Goal: Navigation & Orientation: Understand site structure

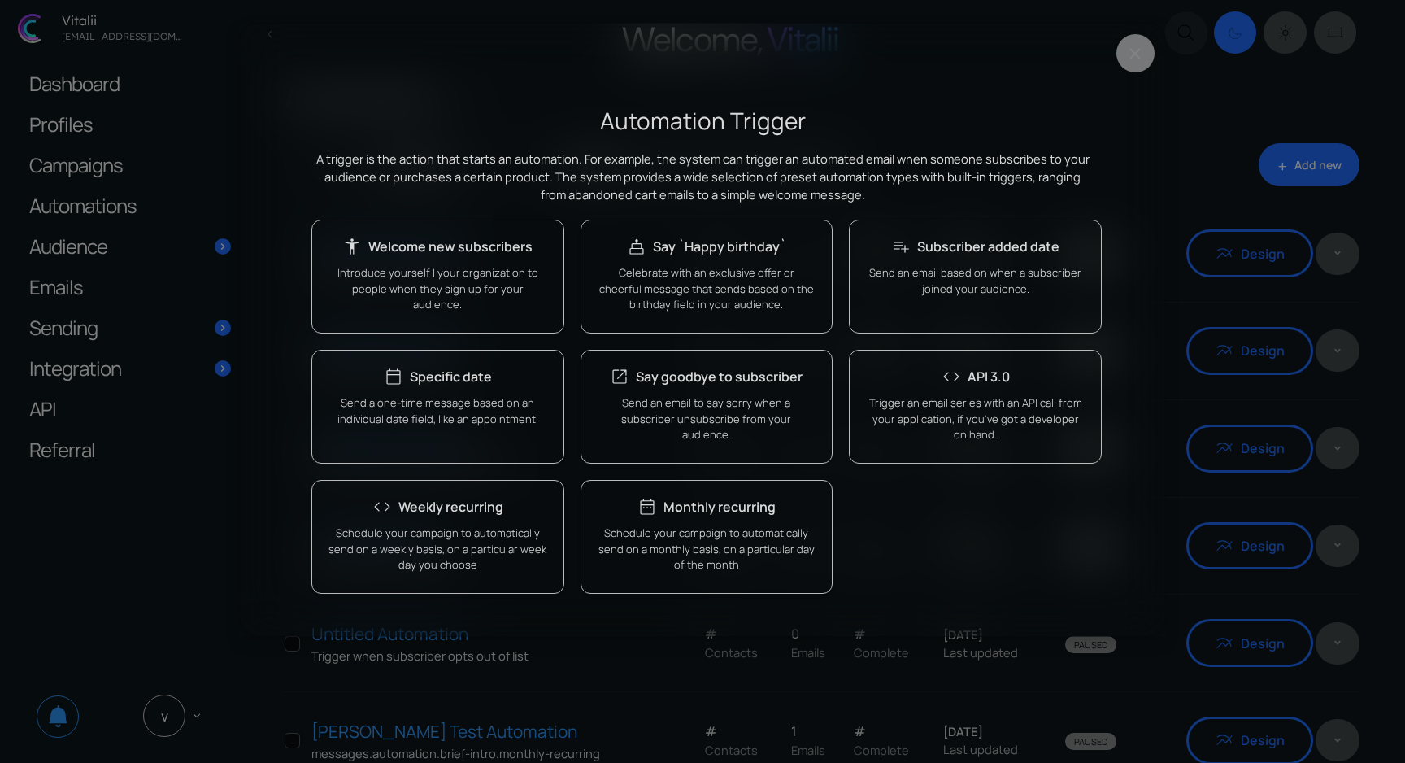
click at [946, 41] on div "keyboard_backspace Automation Trigger A trigger is the action that starts an au…" at bounding box center [702, 381] width 1405 height 763
click at [946, 132] on h2 "Automation Trigger" at bounding box center [702, 121] width 782 height 32
click at [946, 39] on div "keyboard_backspace" at bounding box center [702, 51] width 925 height 55
click at [946, 51] on button "Close" at bounding box center [1135, 53] width 38 height 38
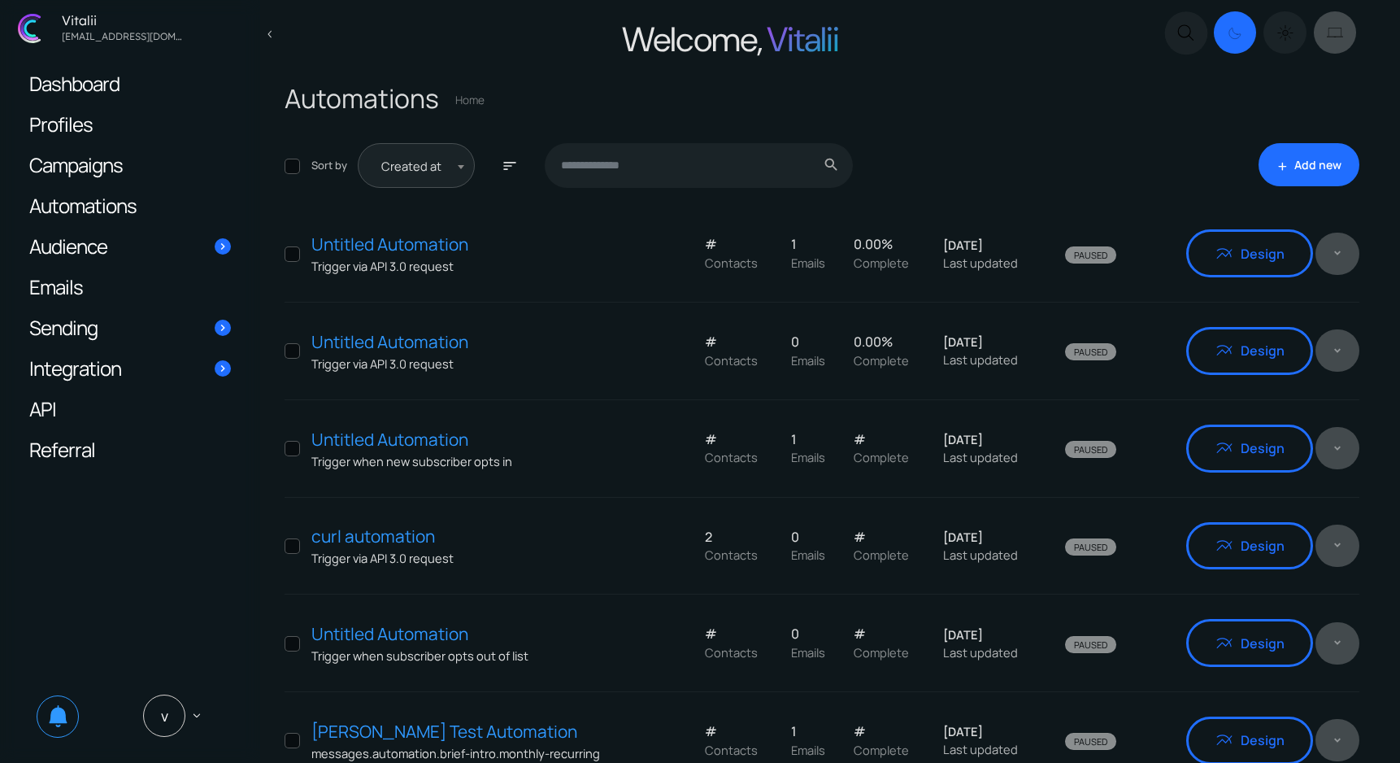
click at [946, 32] on icon "Dark mode switcher" at bounding box center [1285, 33] width 6 height 6
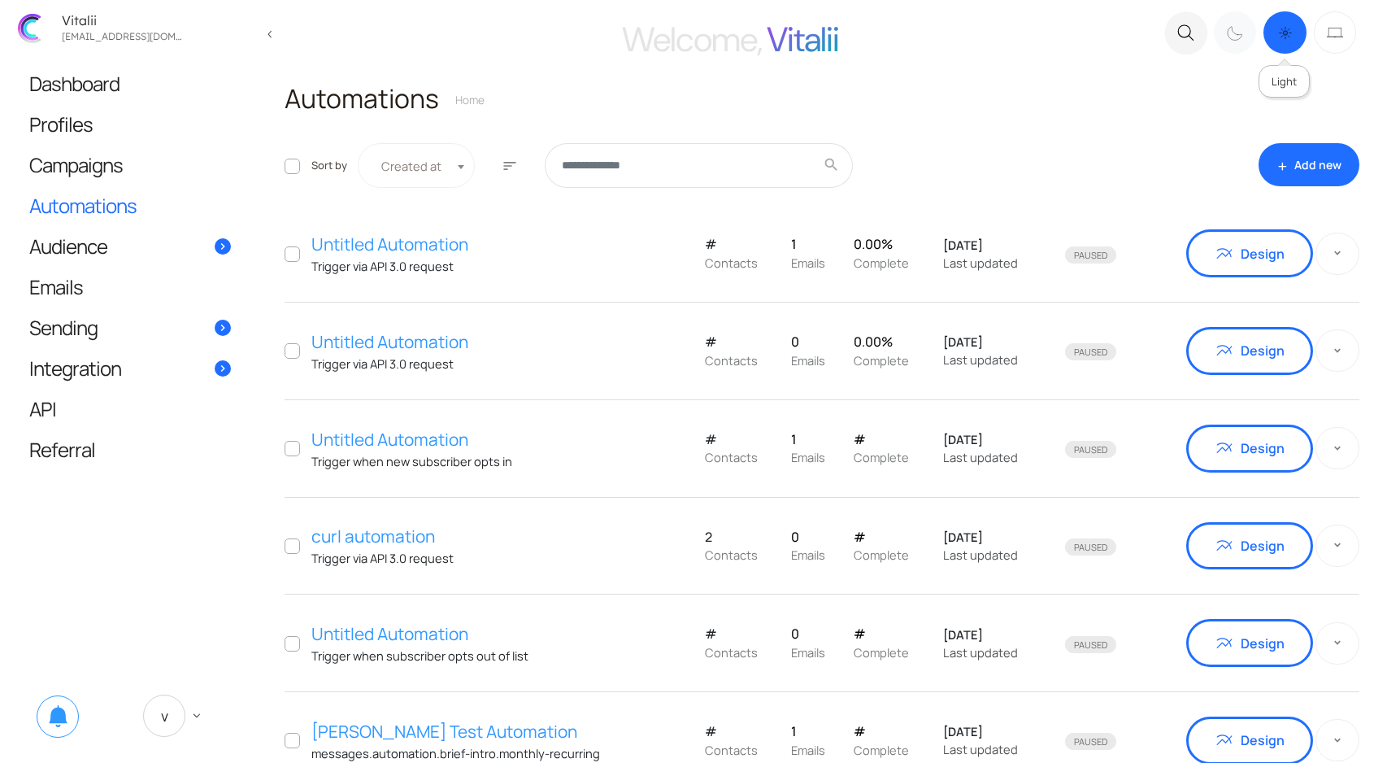
click at [946, 37] on icon ".c{fill:none;stroke:#000000;stroke-linecap:round;stroke-linejoin:round;}" at bounding box center [1235, 33] width 16 height 19
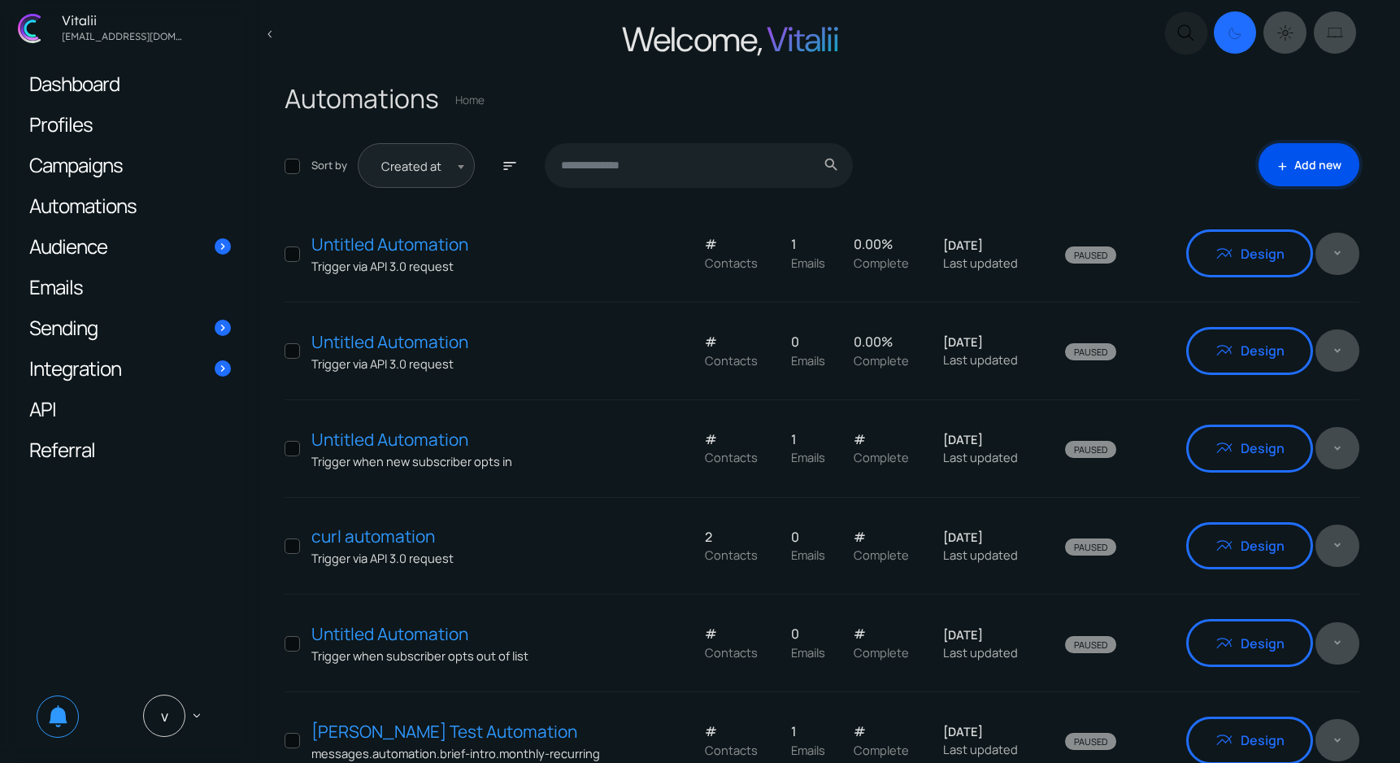
click at [946, 176] on link "add Add new" at bounding box center [1309, 164] width 101 height 43
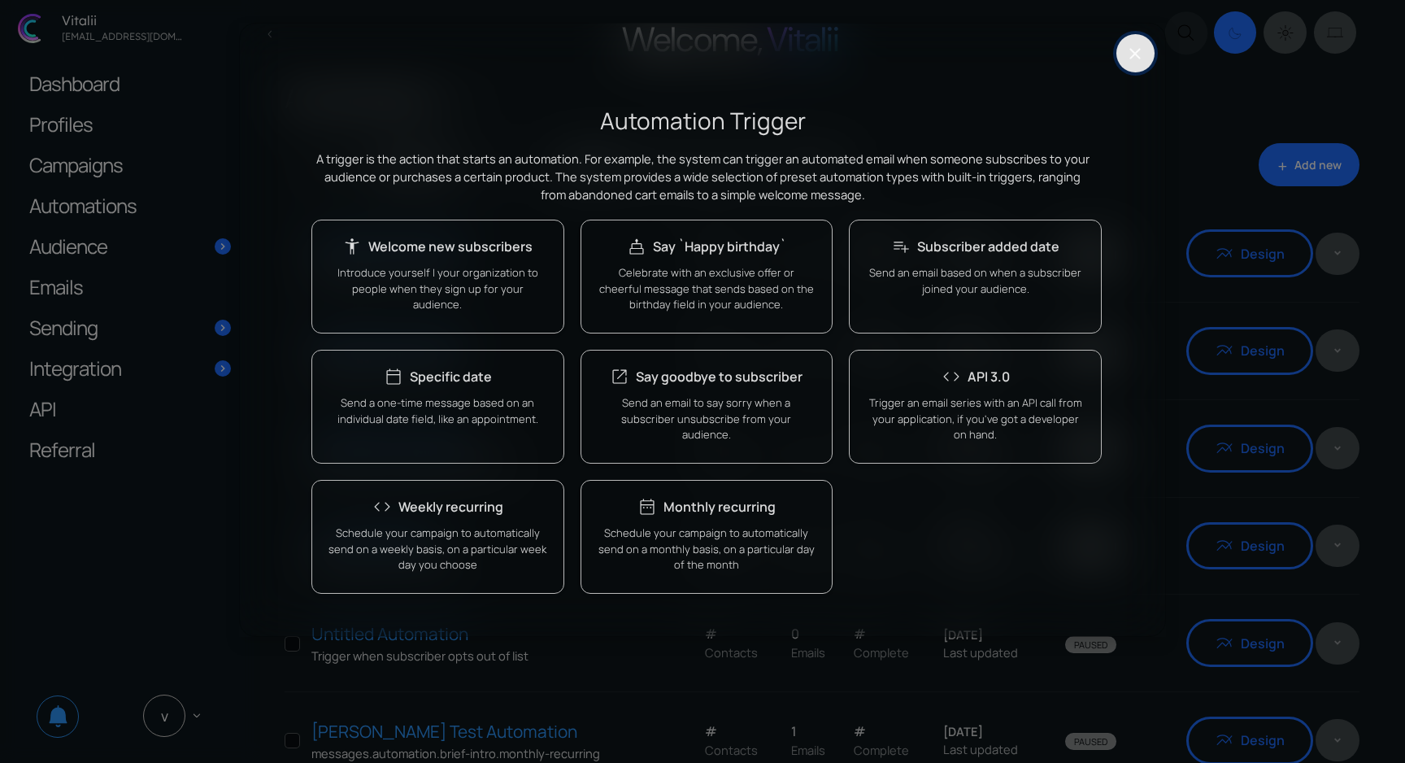
click at [946, 63] on button "Close" at bounding box center [1135, 53] width 38 height 38
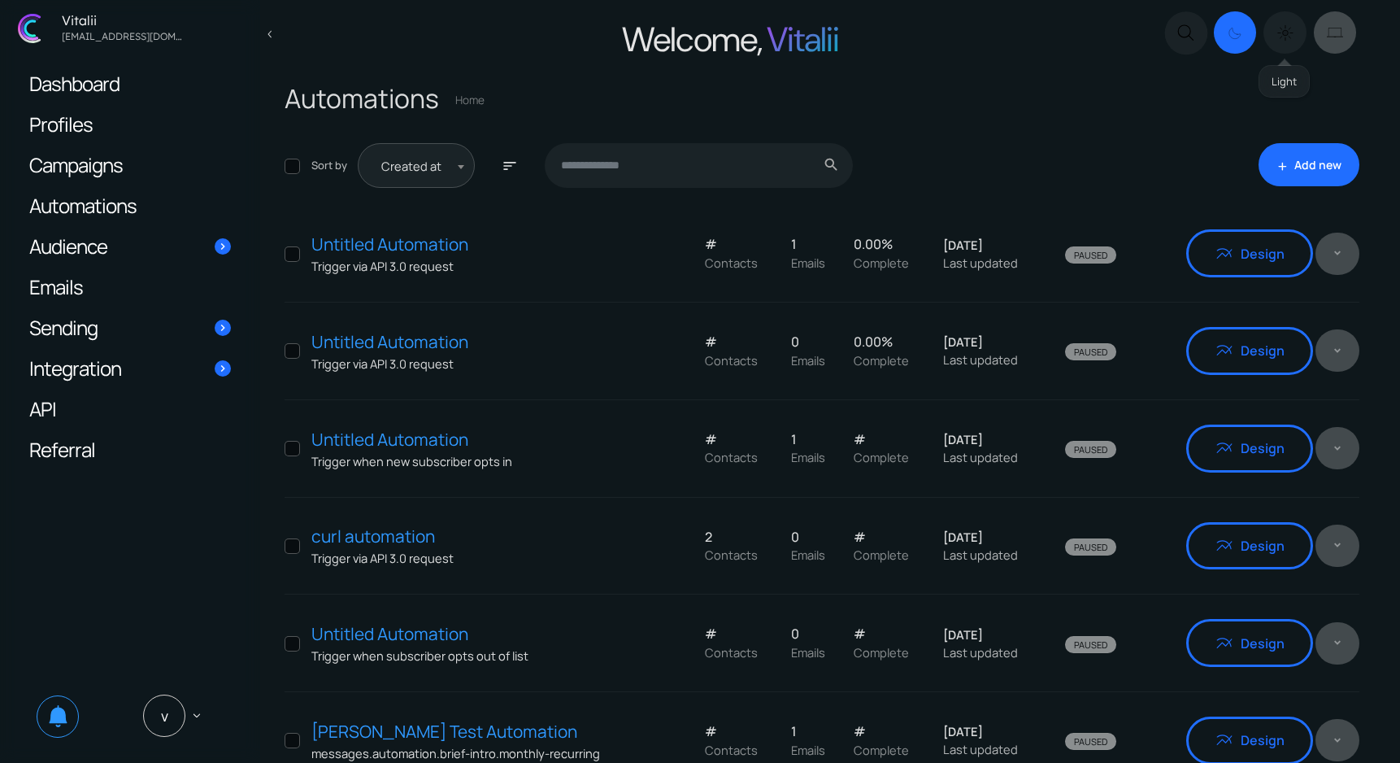
click at [946, 40] on icon "Dark mode switcher" at bounding box center [1285, 33] width 16 height 19
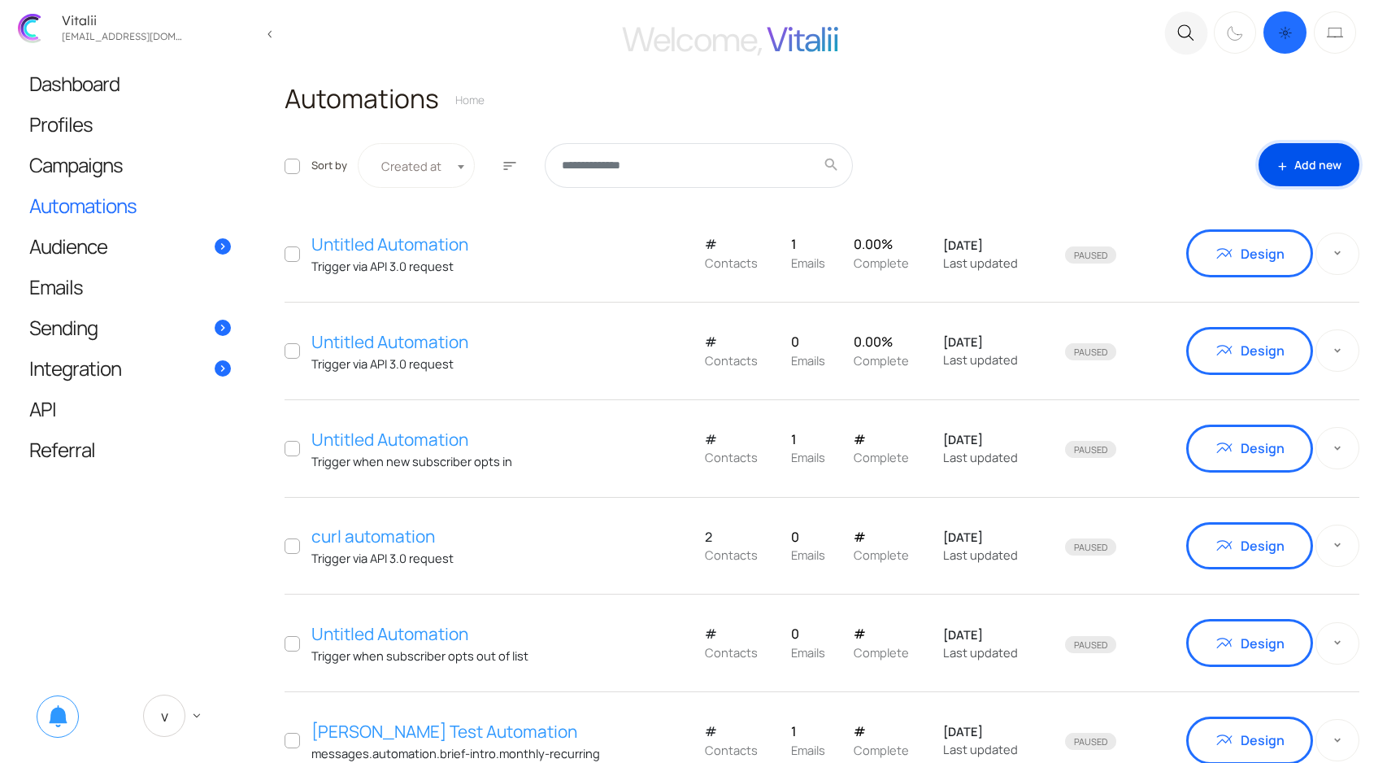
click at [946, 167] on link "add Add new" at bounding box center [1309, 164] width 101 height 43
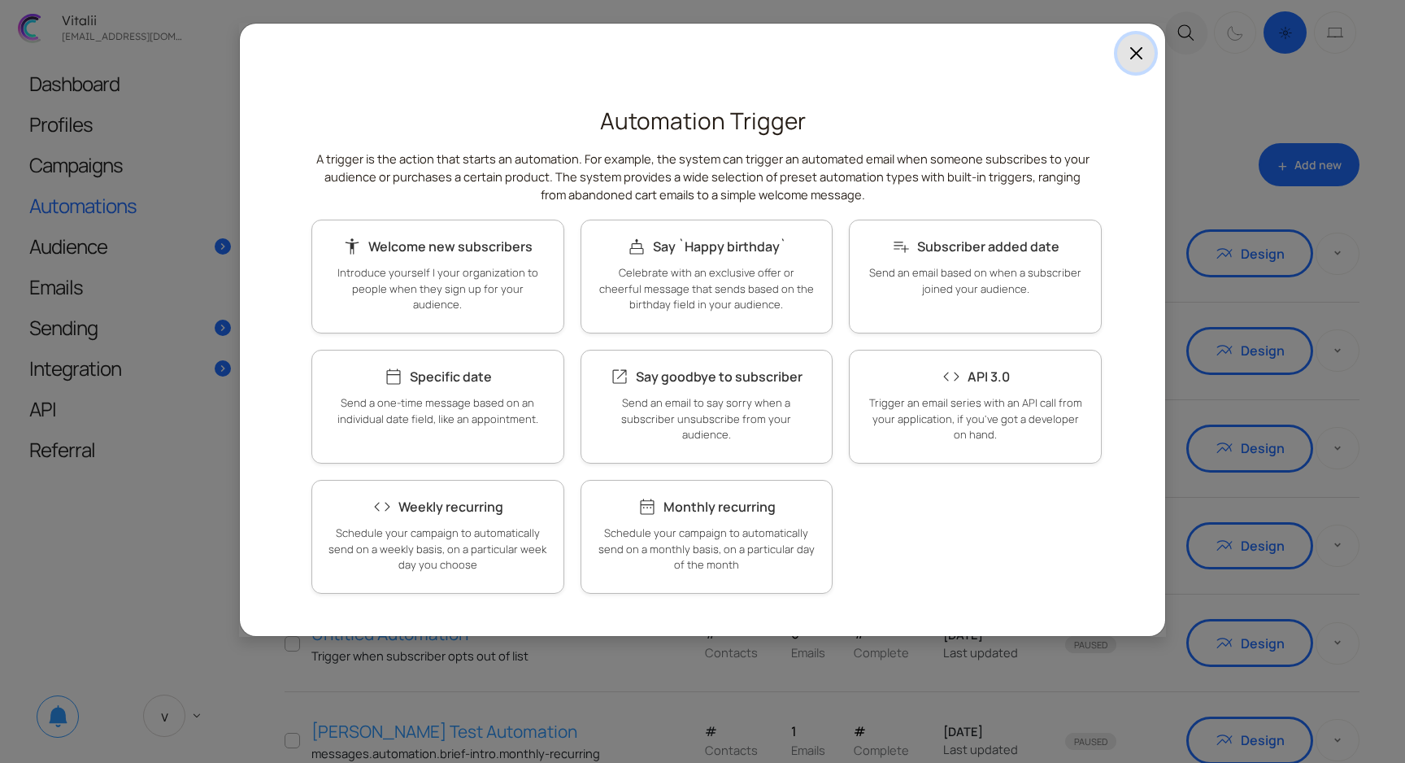
click at [946, 57] on button "Close" at bounding box center [1135, 53] width 37 height 38
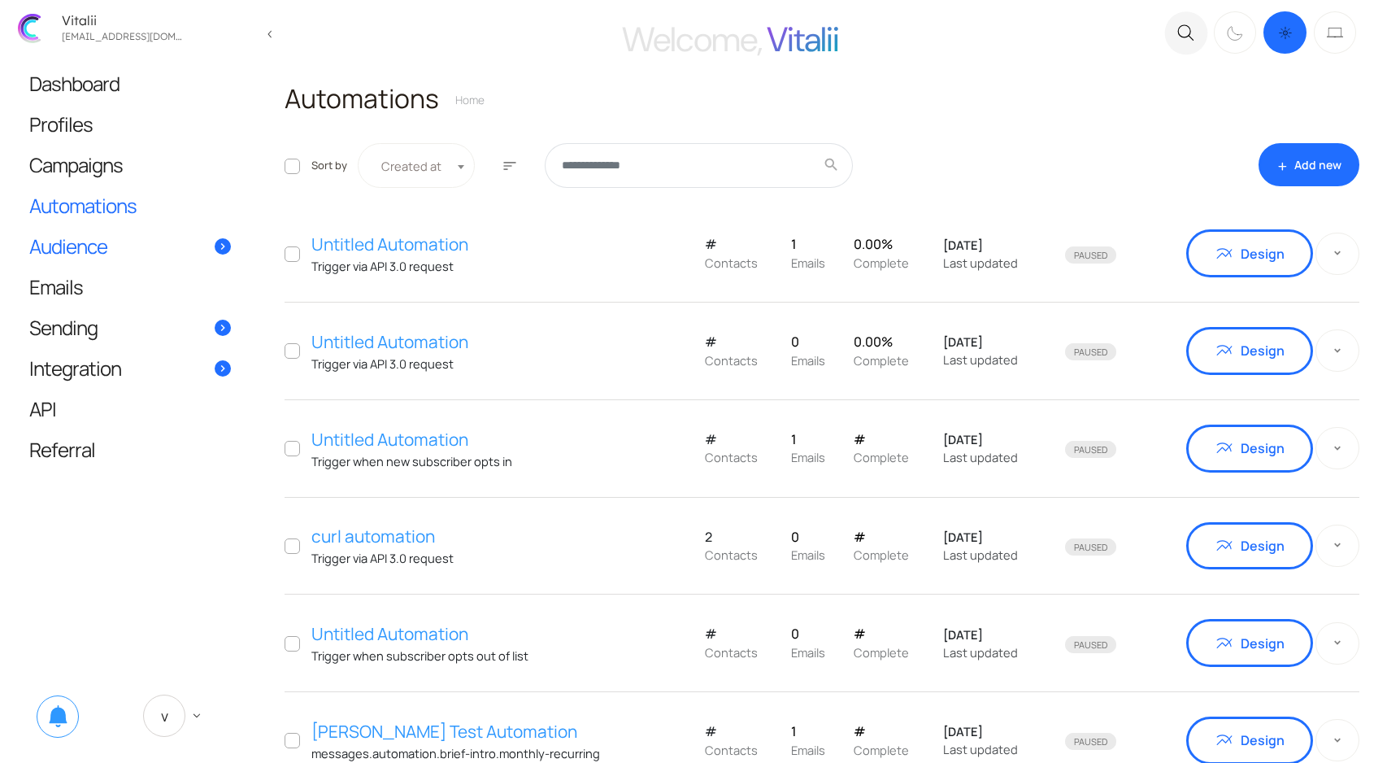
click at [79, 239] on span "Audience" at bounding box center [68, 245] width 78 height 17
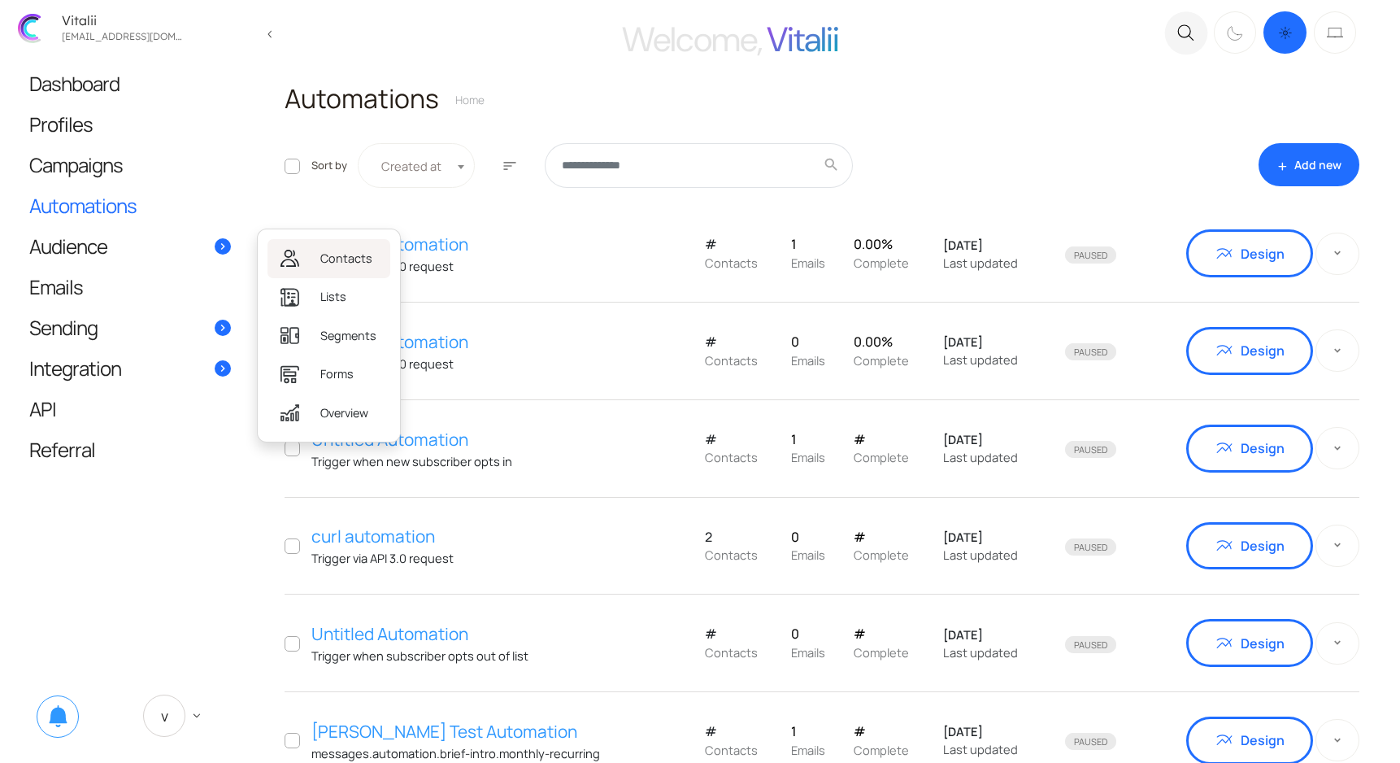
click at [337, 259] on span "Contacts" at bounding box center [346, 259] width 52 height 18
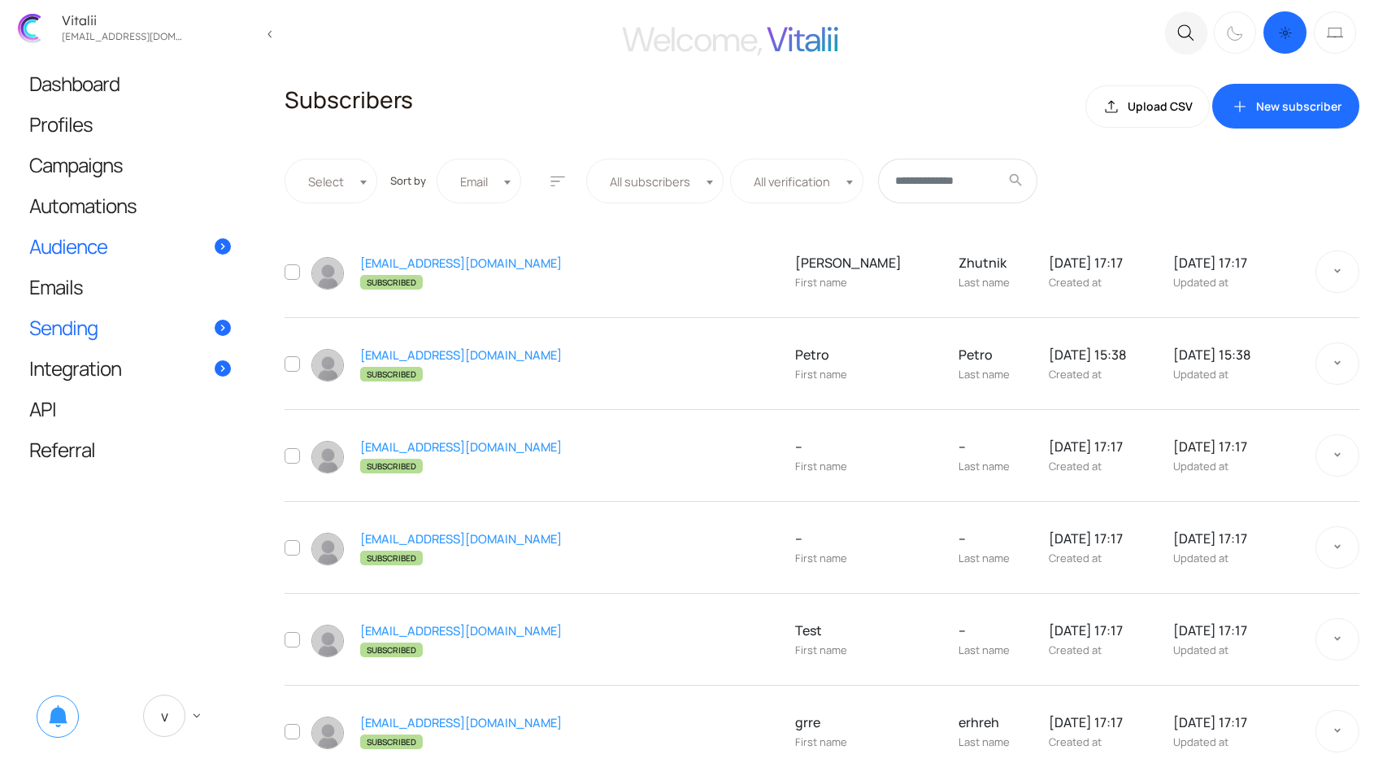
click at [103, 333] on link "Sending" at bounding box center [130, 327] width 234 height 40
click at [327, 345] on link ".st0{fill:#333333;} Sending domains" at bounding box center [349, 339] width 162 height 38
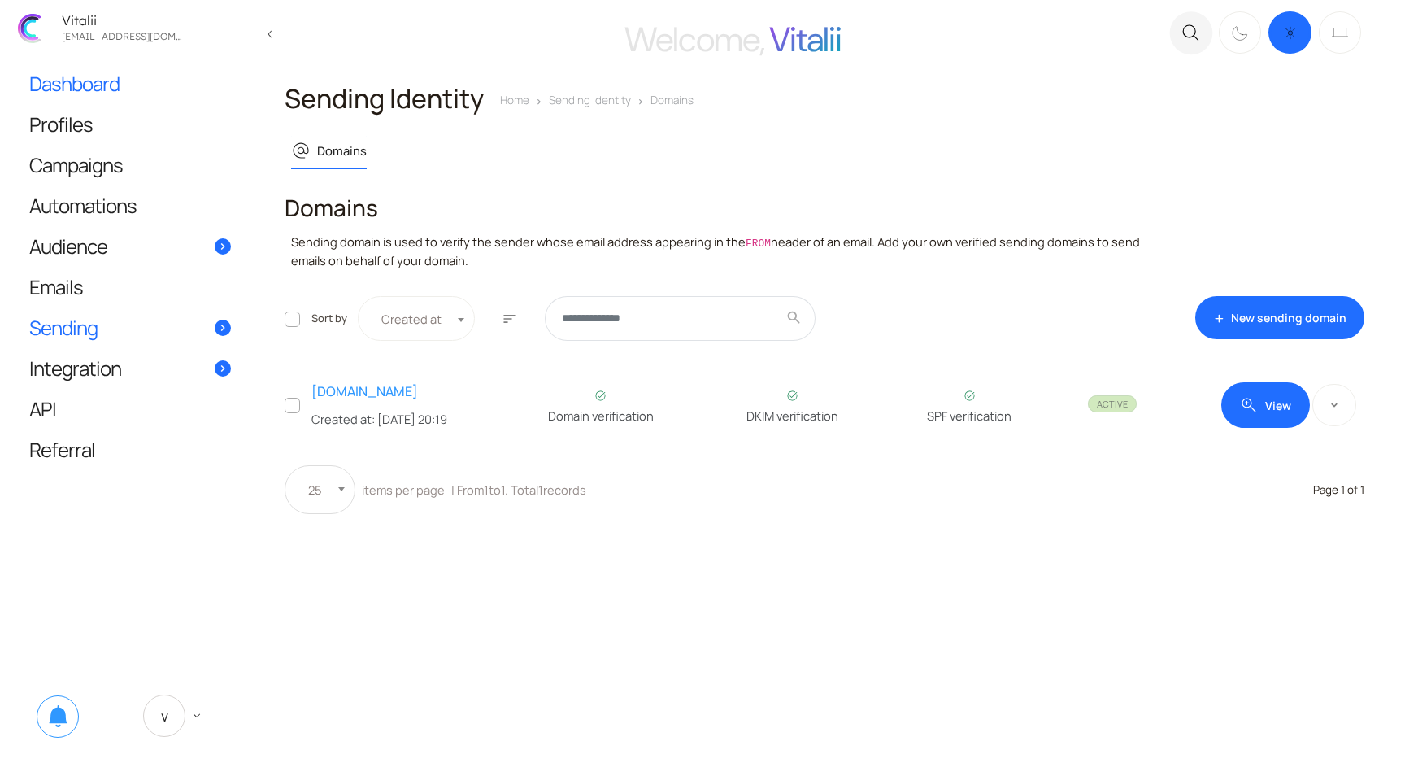
click at [78, 98] on link "Dashboard" at bounding box center [130, 83] width 234 height 40
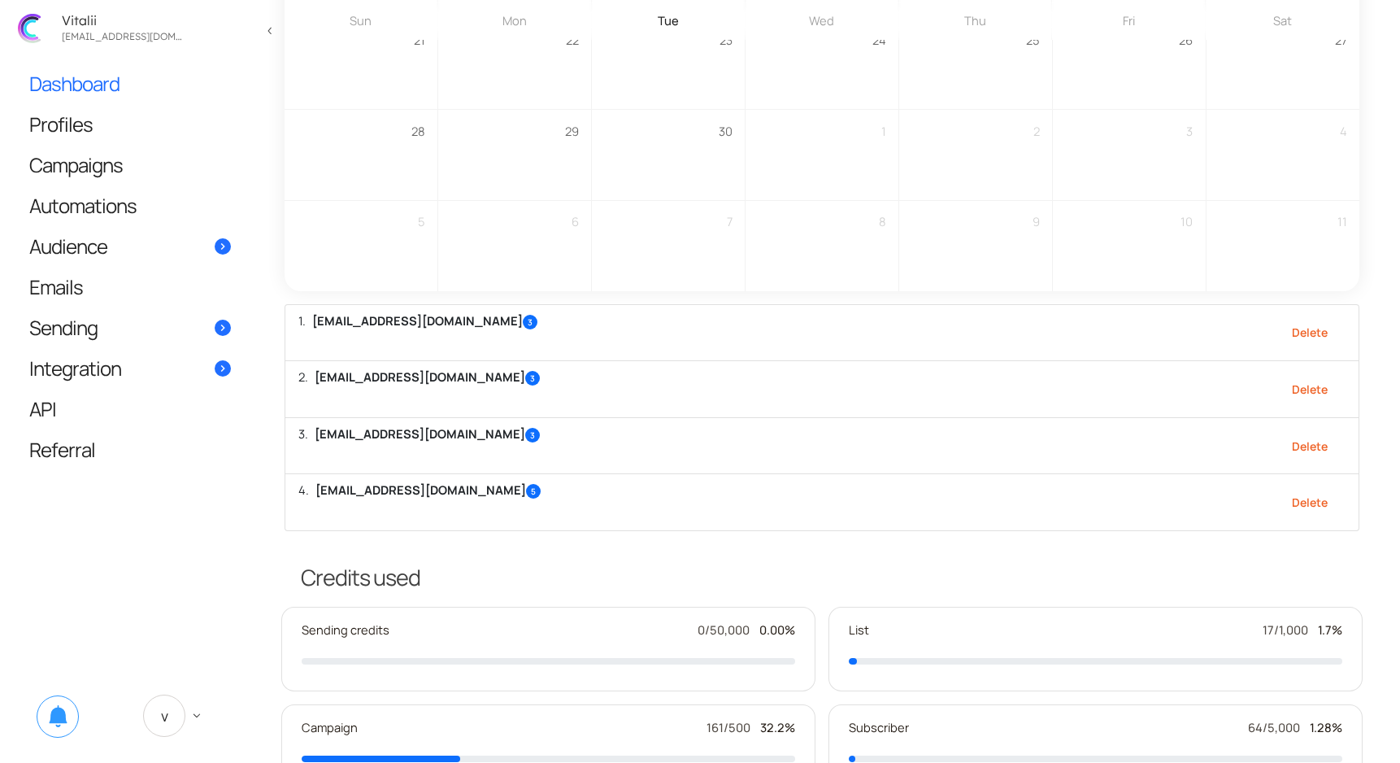
scroll to position [1906, 0]
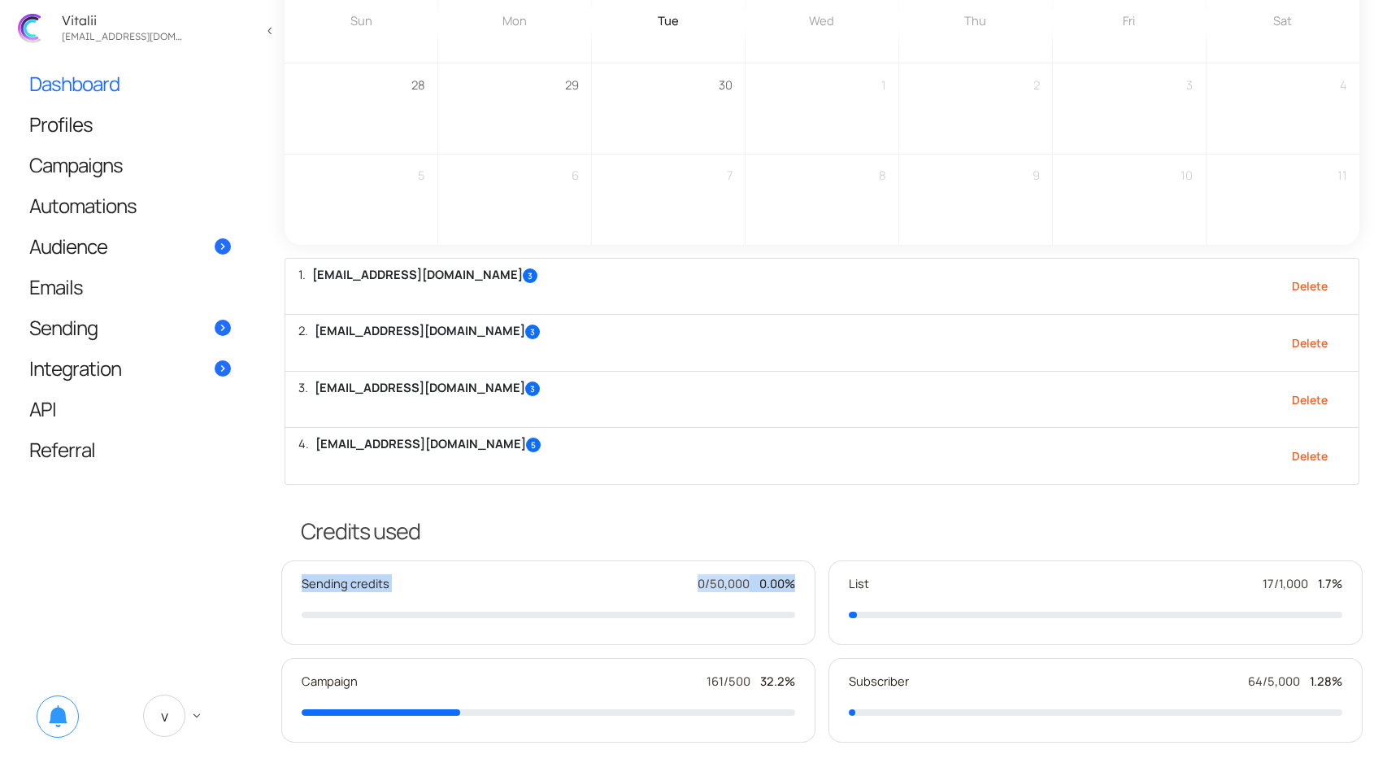
drag, startPoint x: 298, startPoint y: 576, endPoint x: 799, endPoint y: 578, distance: 500.9
click at [799, 578] on div "Sending credits 0/50,000 0.00%" at bounding box center [548, 602] width 534 height 85
click at [620, 579] on div "Sending credits 0/50,000 0.00%" at bounding box center [549, 583] width 494 height 18
drag, startPoint x: 850, startPoint y: 577, endPoint x: 1355, endPoint y: 583, distance: 505.8
click at [1355, 583] on div "List 17/1,000 1.7%" at bounding box center [1096, 602] width 534 height 85
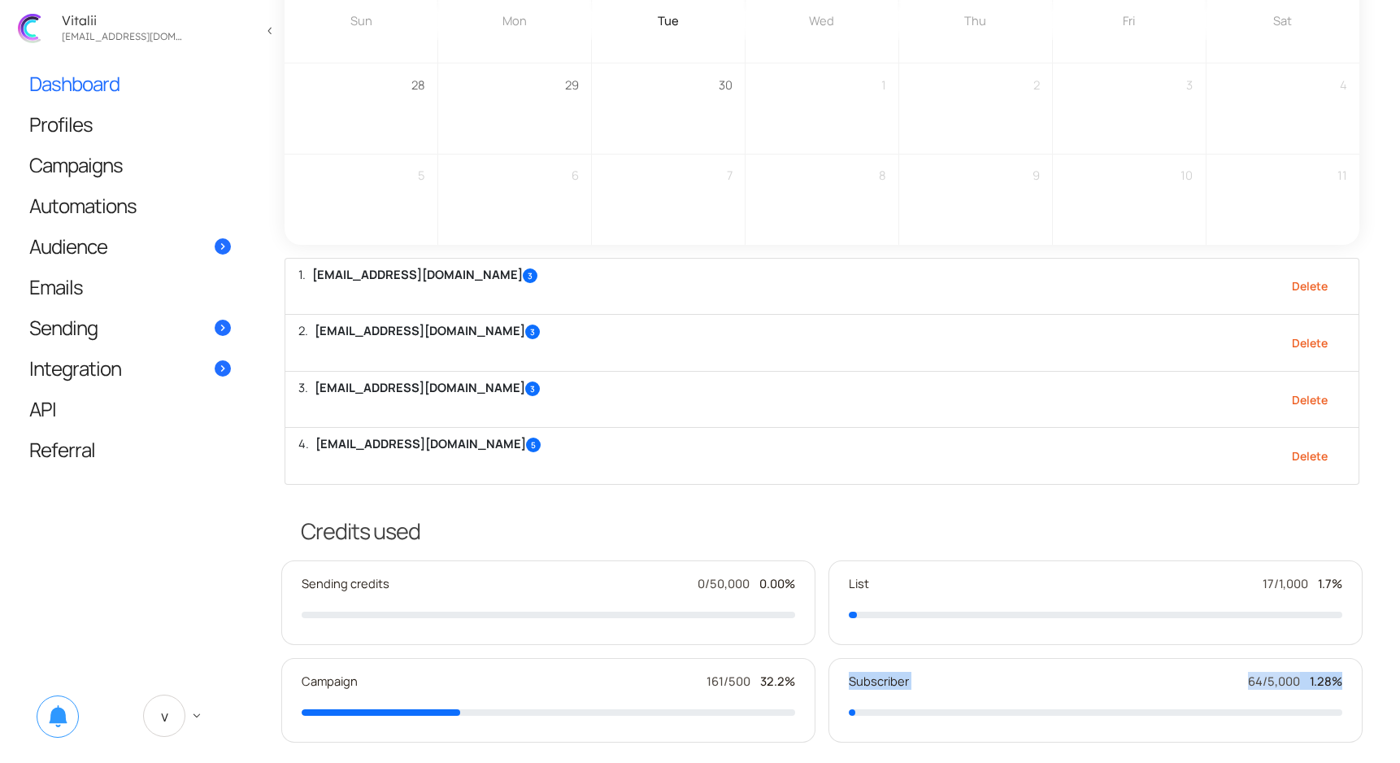
drag, startPoint x: 860, startPoint y: 669, endPoint x: 1404, endPoint y: 671, distance: 544.0
click at [1182, 672] on div "Subscriber 64/5,000 1.28%" at bounding box center [1096, 681] width 494 height 18
drag, startPoint x: 334, startPoint y: 674, endPoint x: 816, endPoint y: 675, distance: 482.2
click at [816, 675] on div "Campaign 161/500 32.2%" at bounding box center [548, 700] width 547 height 98
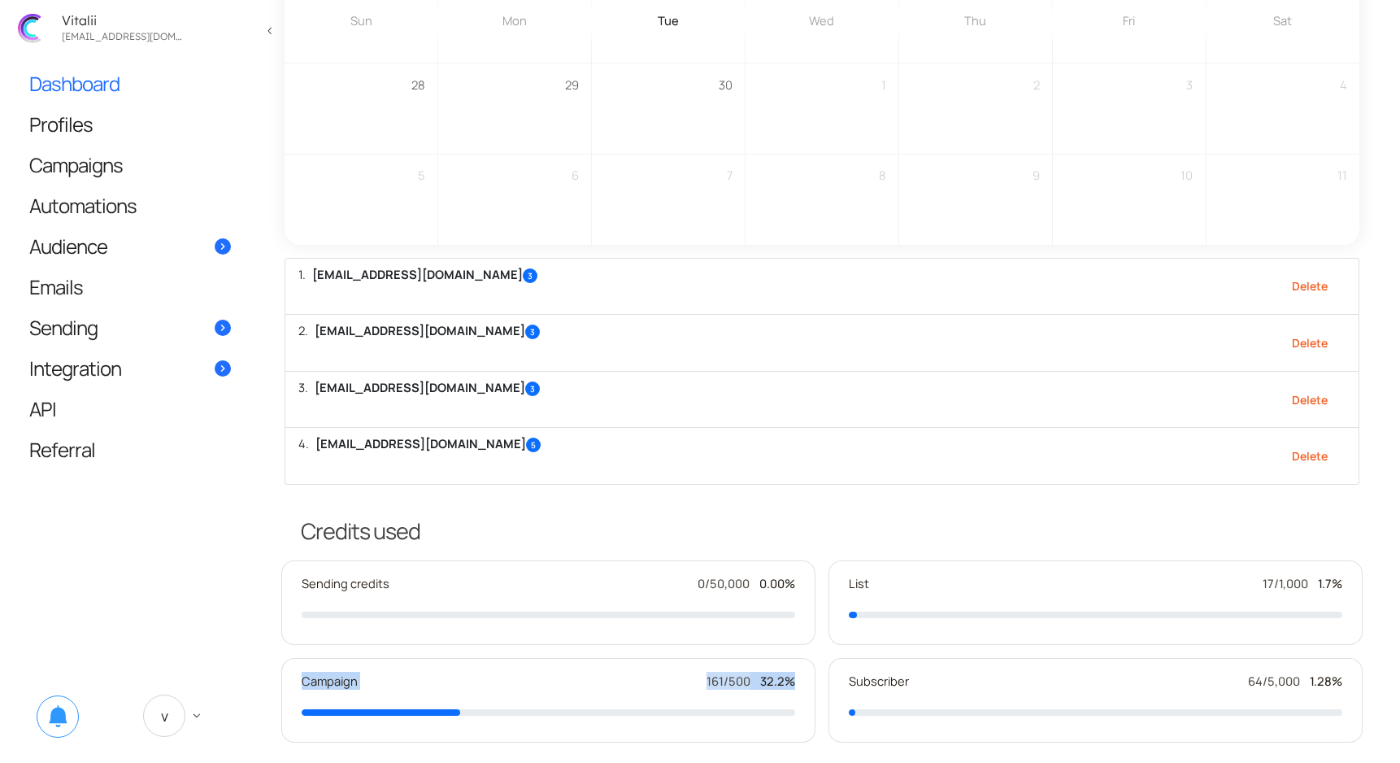
click at [649, 658] on div "Campaign 161/500 32.2%" at bounding box center [548, 700] width 534 height 85
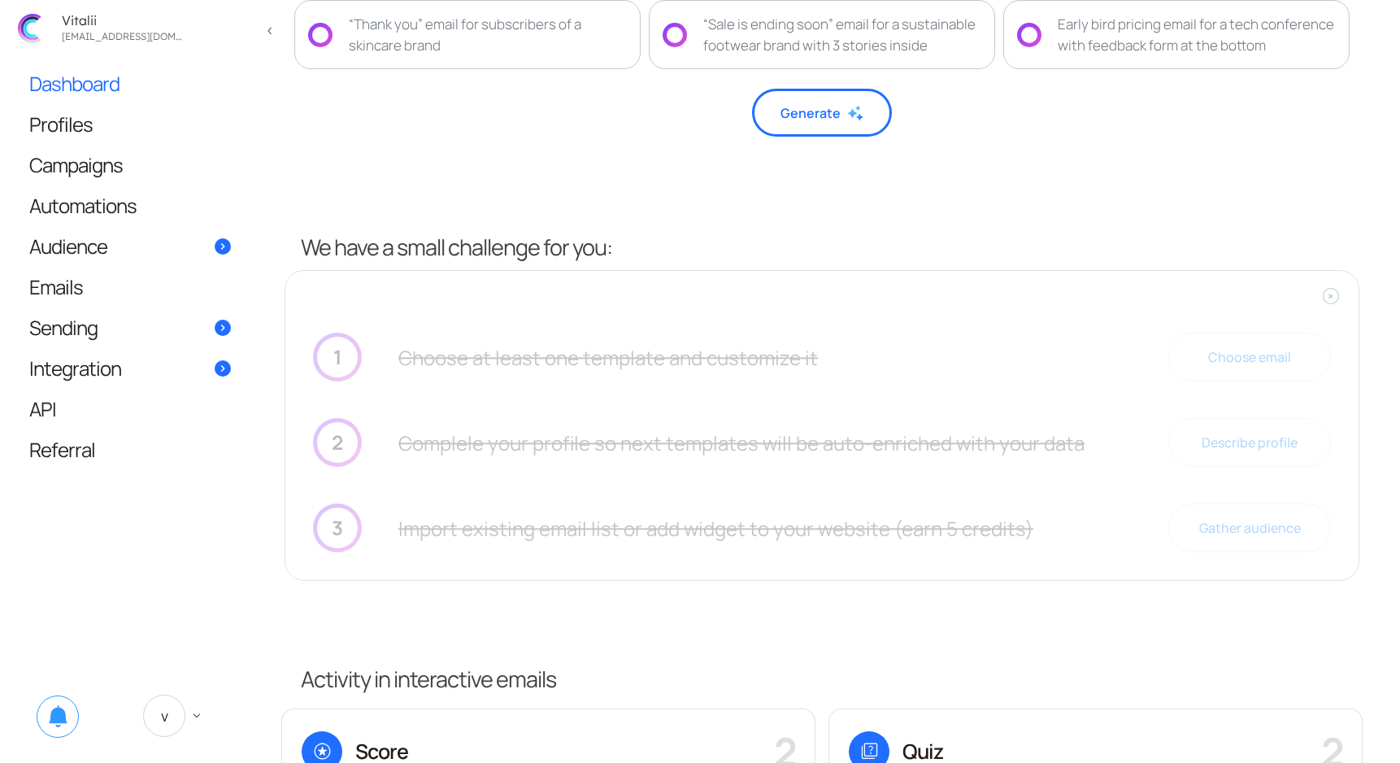
scroll to position [0, 0]
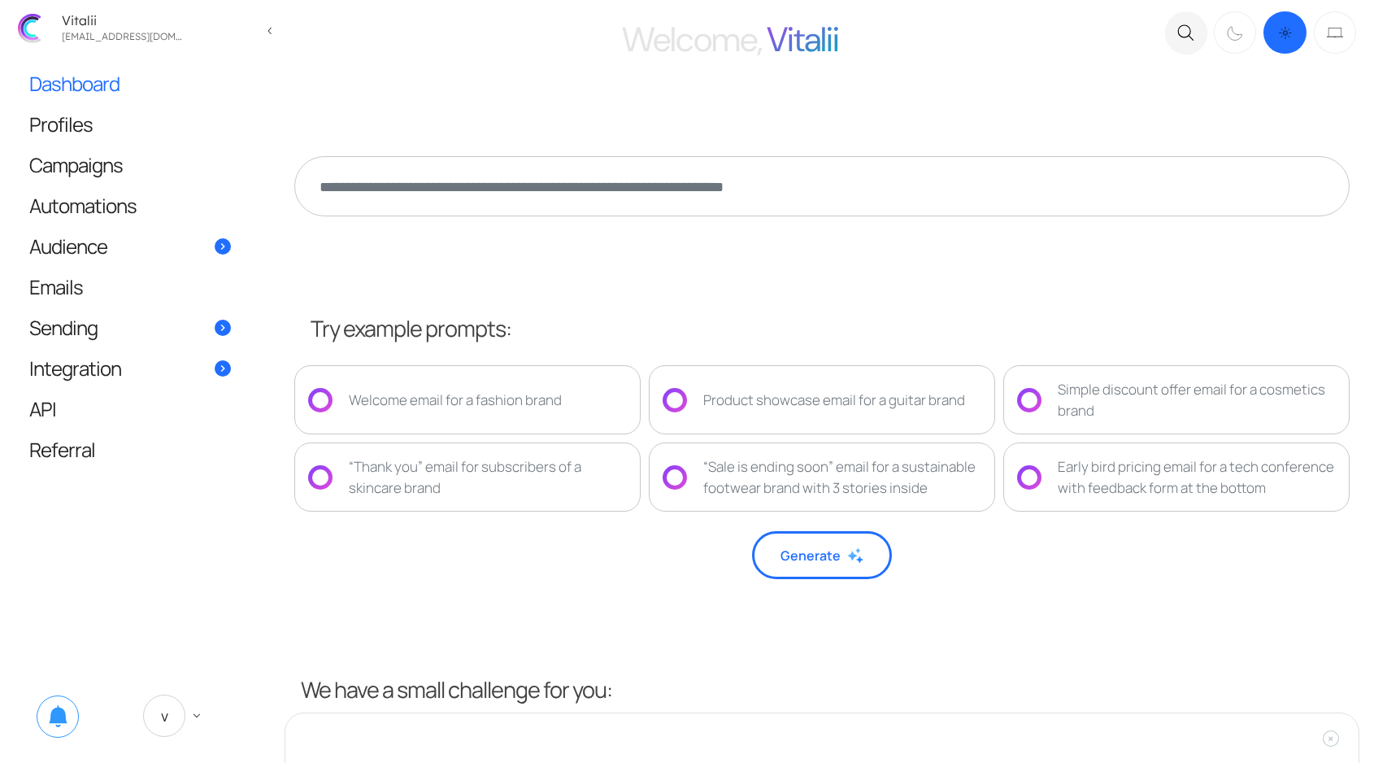
click at [55, 80] on span "Dashboard" at bounding box center [74, 83] width 90 height 17
